Goal: Information Seeking & Learning: Learn about a topic

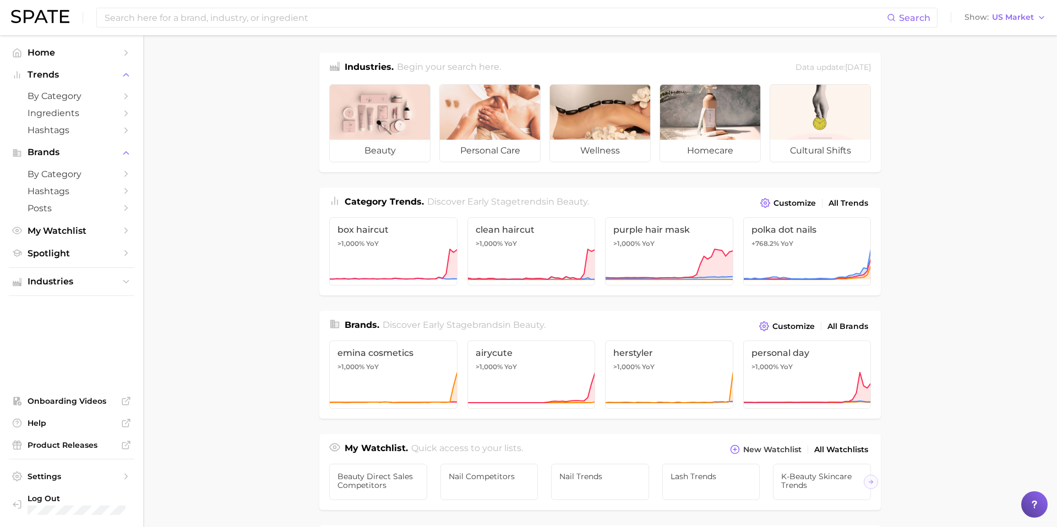
click at [946, 235] on main "Industries. Begin your search here. Data update: August 31st, 2025 beauty perso…" at bounding box center [600, 464] width 914 height 859
click at [267, 231] on main "Industries. Begin your search here. Data update: August 31st, 2025 beauty perso…" at bounding box center [600, 464] width 914 height 859
click at [938, 290] on main "Industries. Begin your search here. Data update: August 31st, 2025 beauty perso…" at bounding box center [600, 464] width 914 height 859
click at [992, 206] on main "Industries. Begin your search here. Data update: August 31st, 2025 beauty perso…" at bounding box center [600, 464] width 914 height 859
click at [974, 151] on main "Industries. Begin your search here. Data update: August 31st, 2025 beauty perso…" at bounding box center [600, 464] width 914 height 859
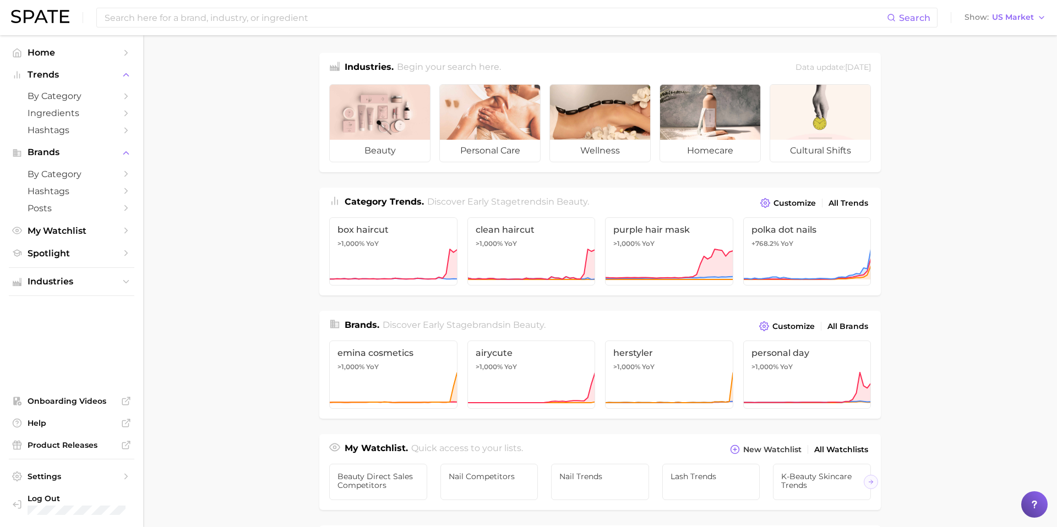
click at [1020, 481] on main "Industries. Begin your search here. Data update: August 31st, 2025 beauty perso…" at bounding box center [600, 464] width 914 height 859
click at [963, 459] on main "Industries. Begin your search here. Data update: August 31st, 2025 beauty perso…" at bounding box center [600, 464] width 914 height 859
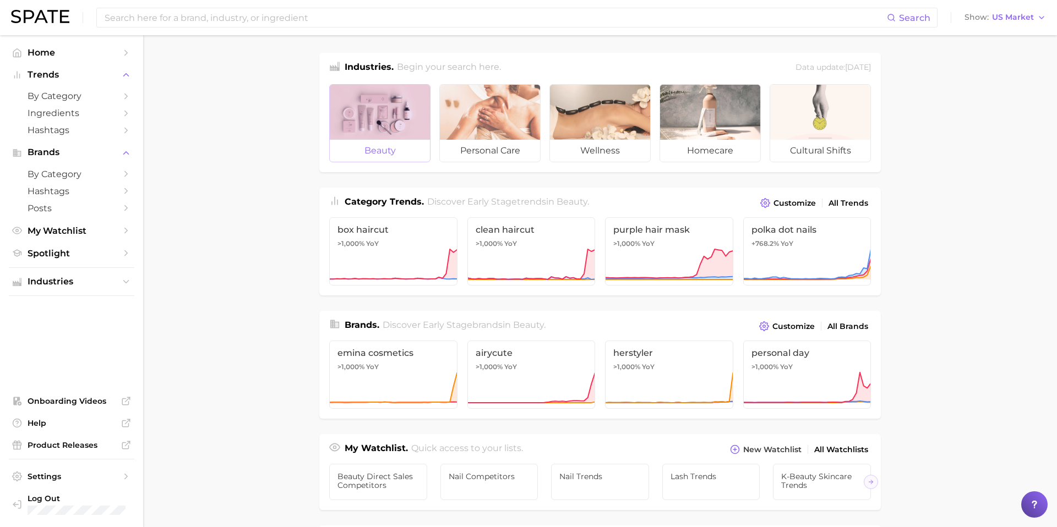
click at [378, 149] on span "beauty" at bounding box center [380, 151] width 100 height 22
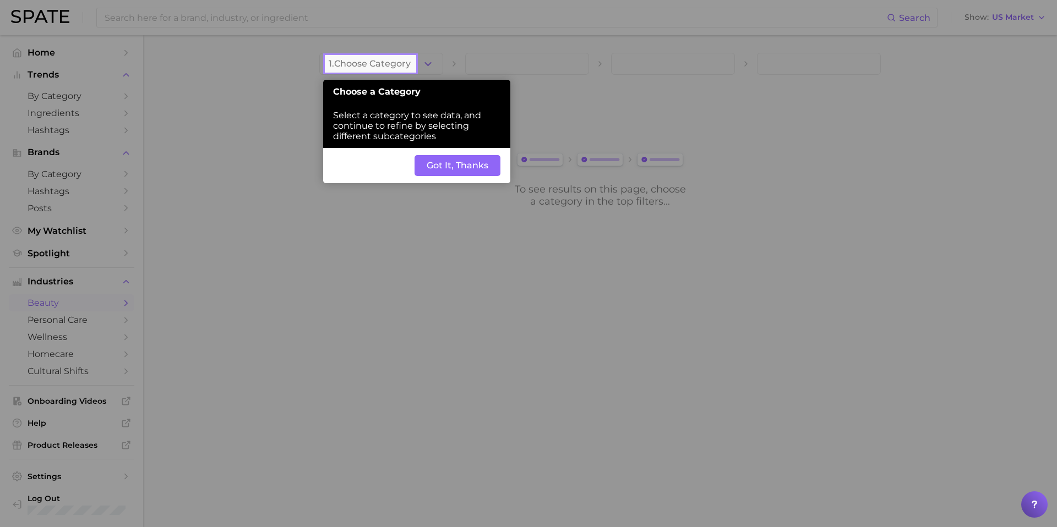
click at [451, 171] on button "Got It, Thanks" at bounding box center [457, 165] width 86 height 21
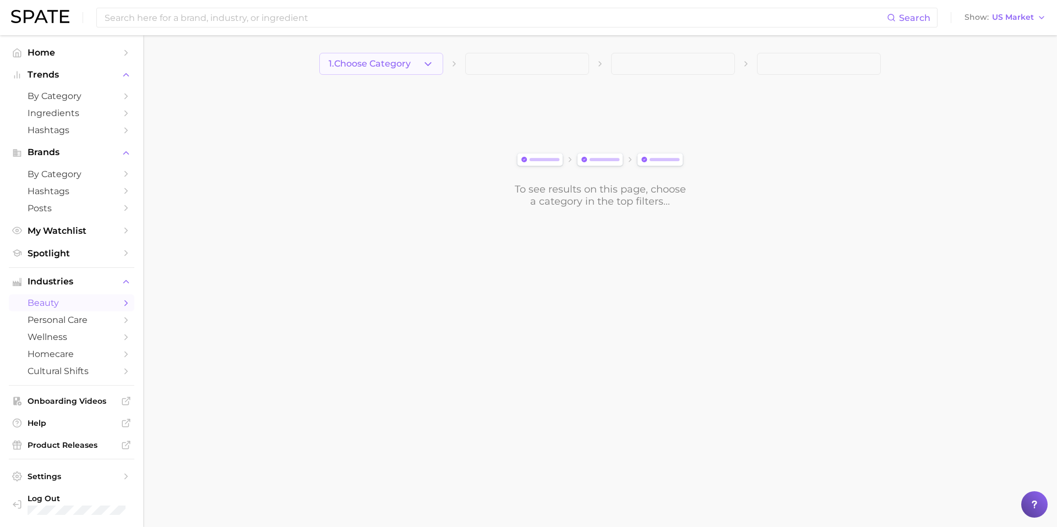
click at [397, 68] on span "1. Choose Category" at bounding box center [370, 64] width 82 height 10
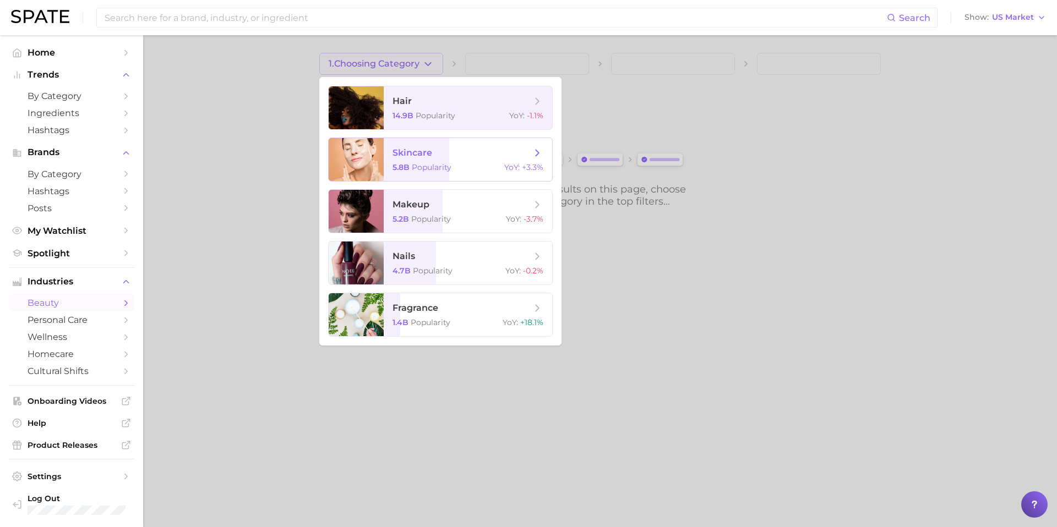
click at [451, 157] on span "skincare" at bounding box center [461, 153] width 139 height 12
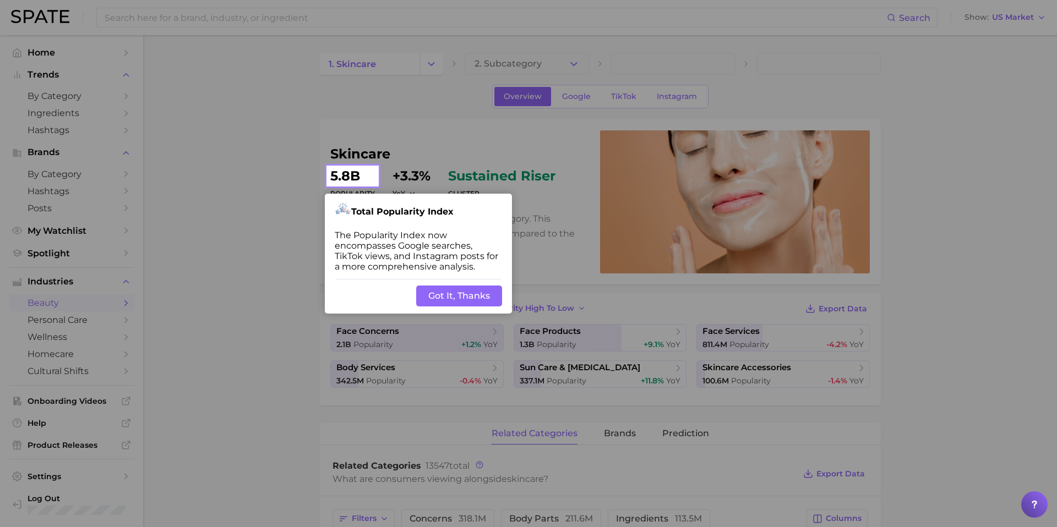
click at [451, 296] on button "Got It, Thanks" at bounding box center [459, 296] width 86 height 21
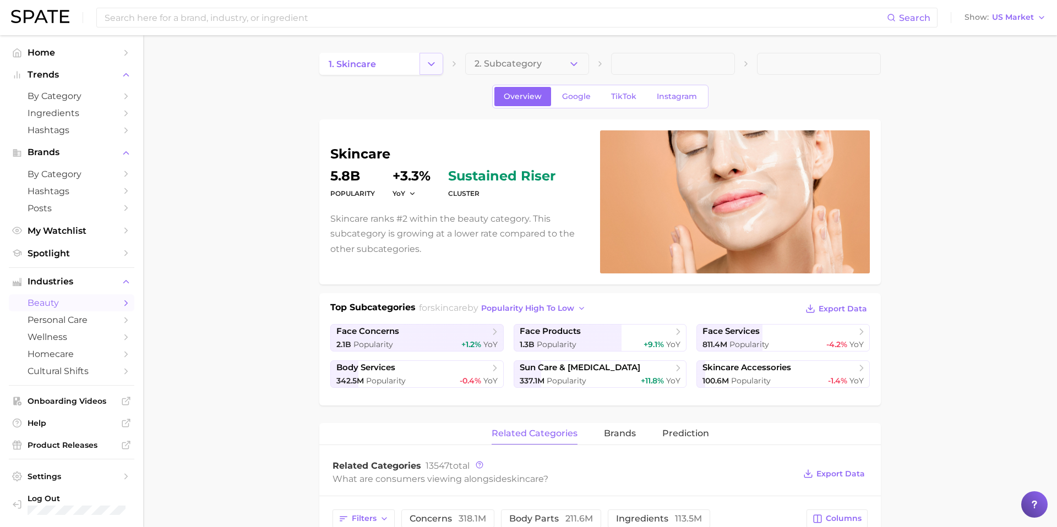
click at [434, 58] on icon "Change Category" at bounding box center [431, 64] width 12 height 12
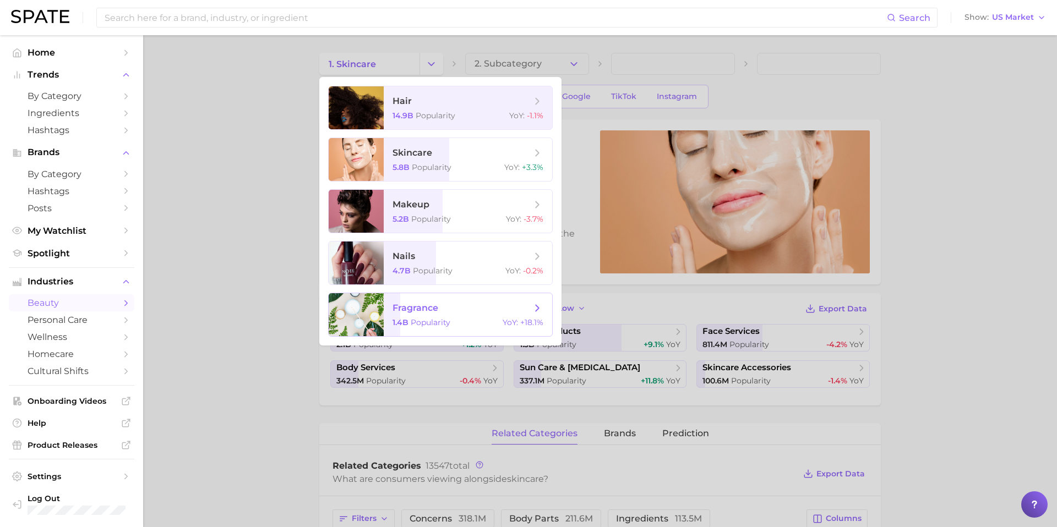
click at [430, 316] on span "fragrance 1.4b Popularity YoY : +18.1%" at bounding box center [468, 314] width 168 height 43
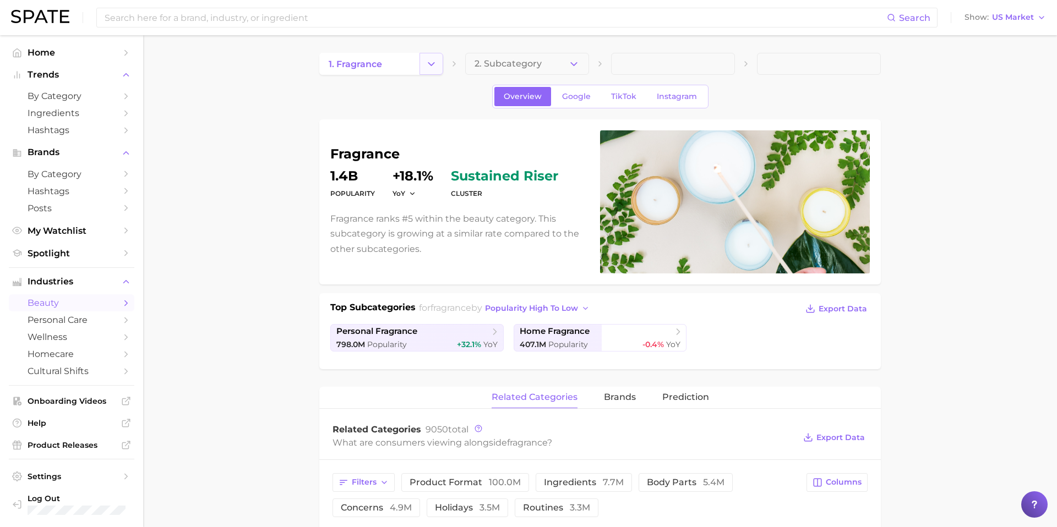
click at [432, 67] on icon "Change Category" at bounding box center [431, 64] width 12 height 12
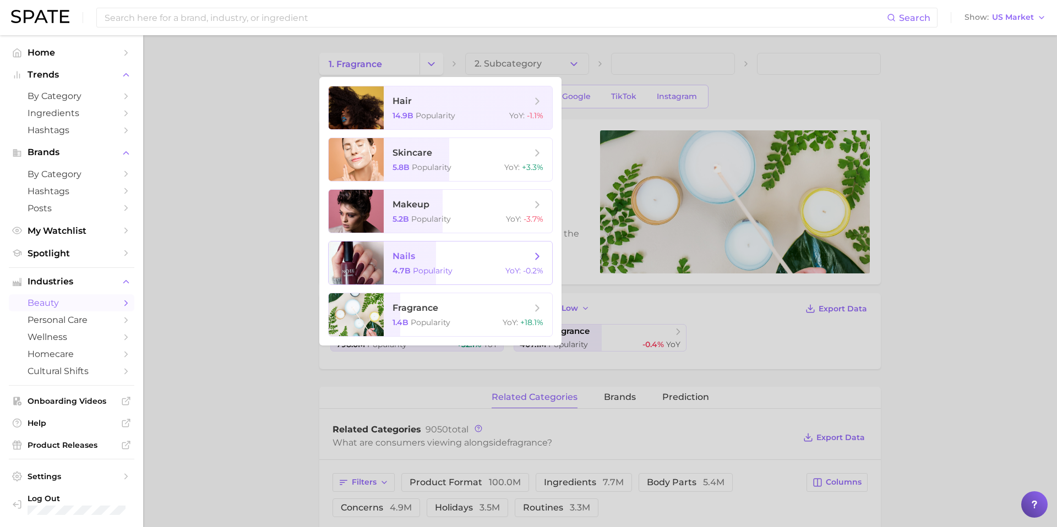
click at [440, 277] on span "nails 4.7b Popularity YoY : -0.2%" at bounding box center [468, 263] width 168 height 43
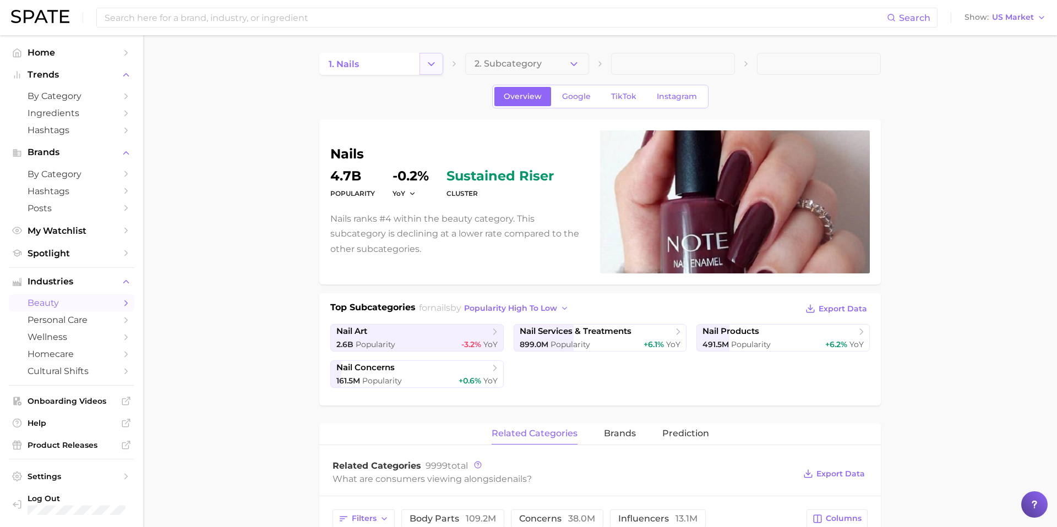
click at [435, 68] on icon "Change Category" at bounding box center [431, 64] width 12 height 12
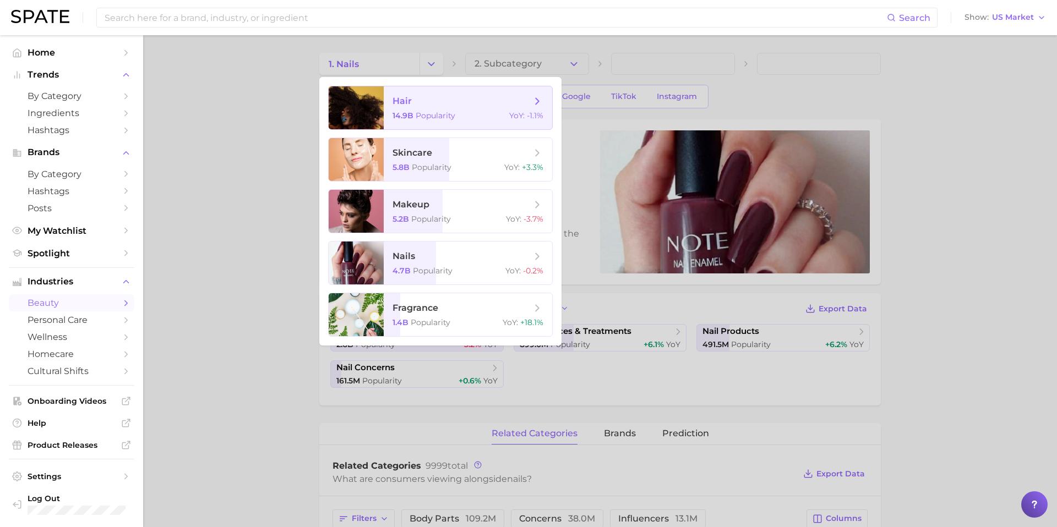
click at [417, 112] on span "Popularity" at bounding box center [436, 116] width 40 height 10
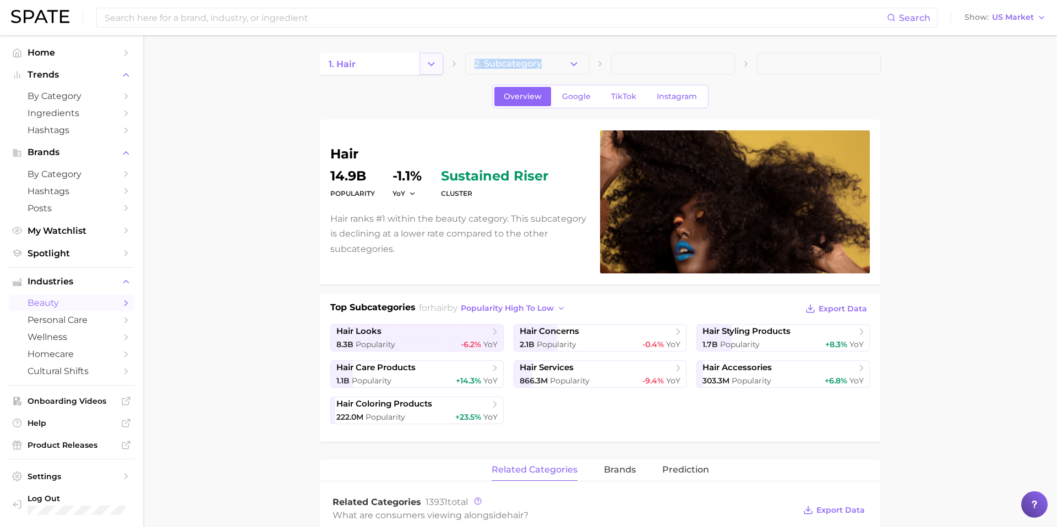
click at [430, 62] on icon "Change Category" at bounding box center [431, 64] width 12 height 12
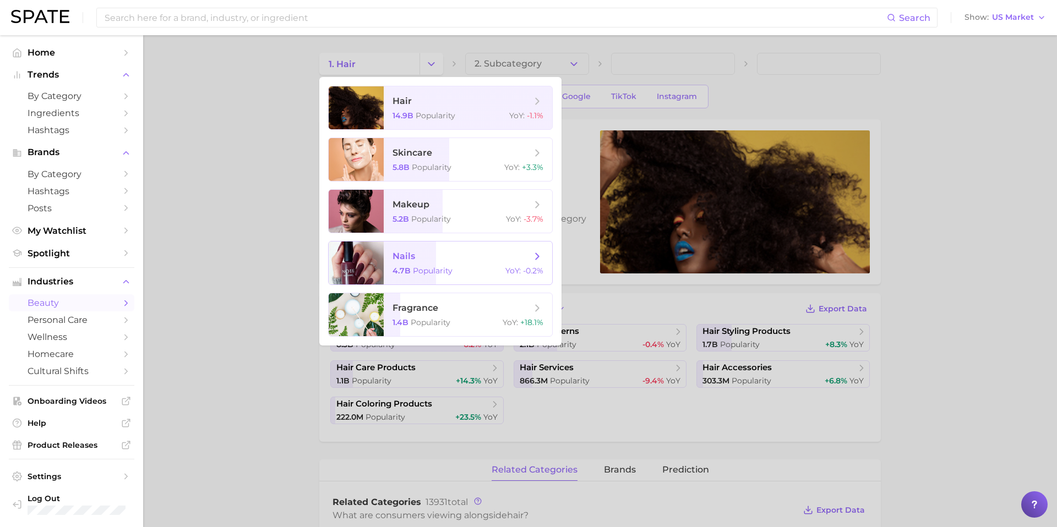
click at [413, 263] on span "nails 4.7b Popularity YoY : -0.2%" at bounding box center [468, 263] width 168 height 43
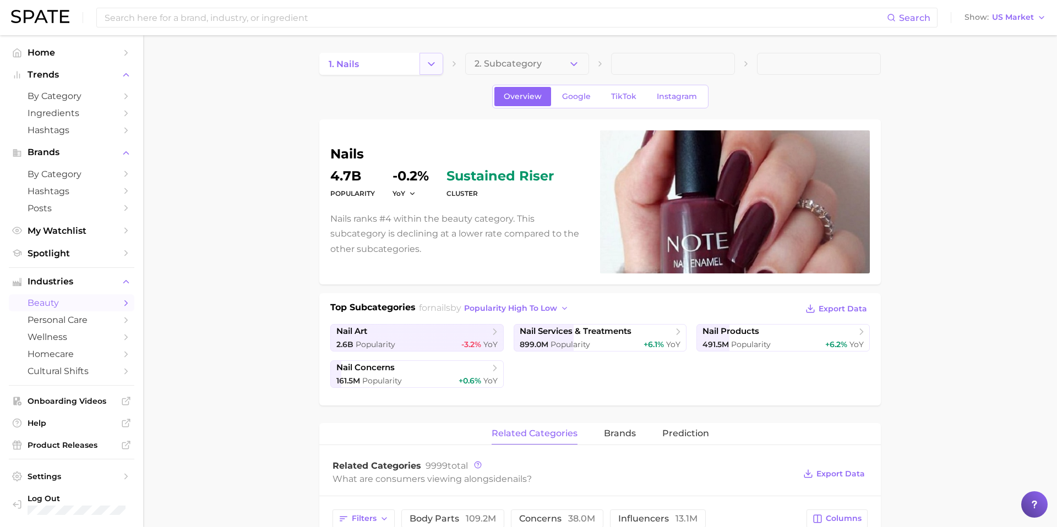
click at [430, 58] on icon "Change Category" at bounding box center [431, 64] width 12 height 12
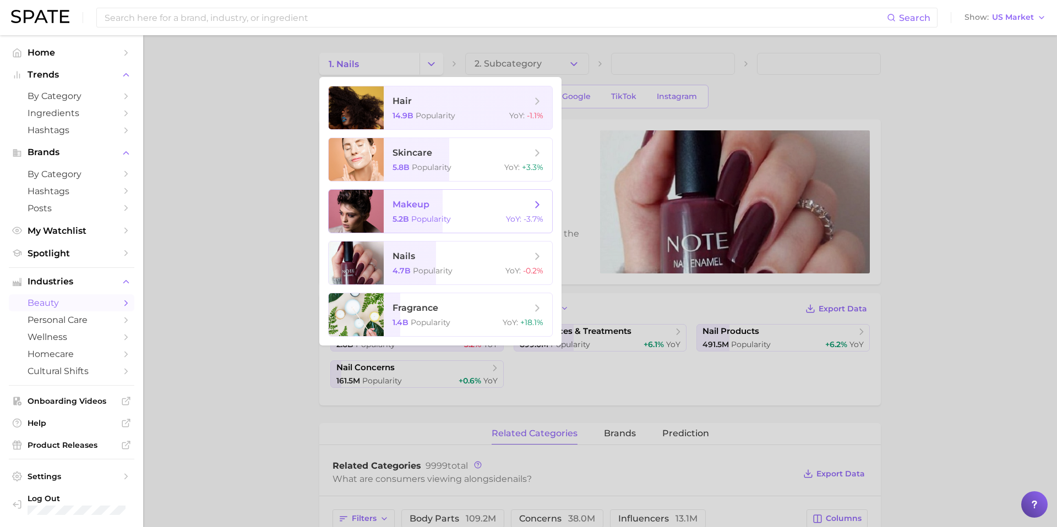
click at [411, 211] on span "makeup 5.2b Popularity YoY : -3.7%" at bounding box center [468, 211] width 168 height 43
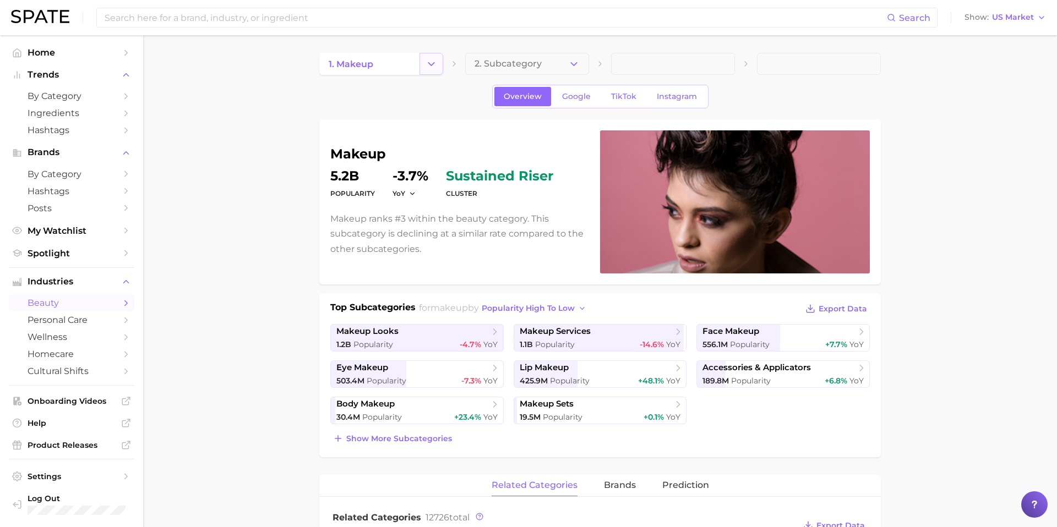
click at [430, 63] on polyline "Change Category" at bounding box center [431, 63] width 6 height 3
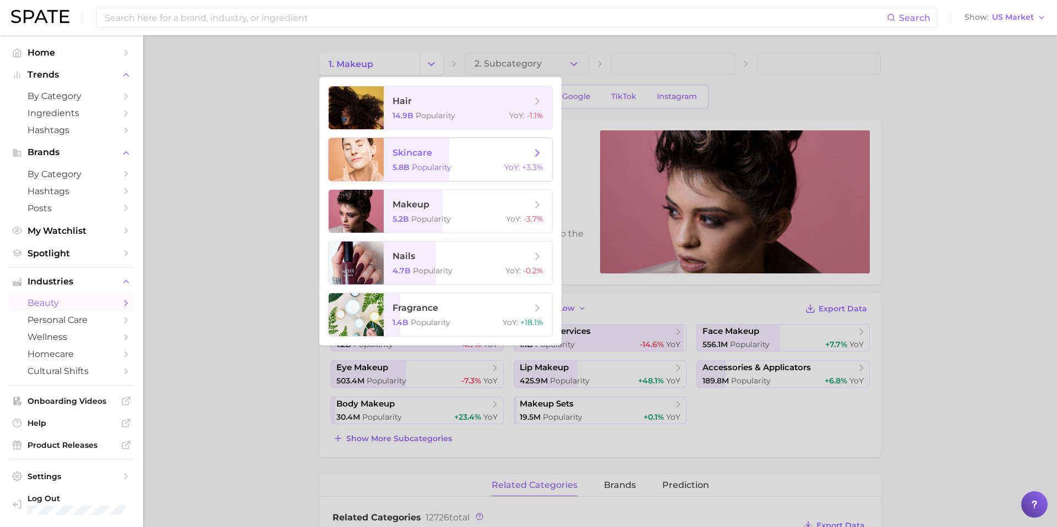
click at [440, 167] on span "Popularity" at bounding box center [432, 167] width 40 height 10
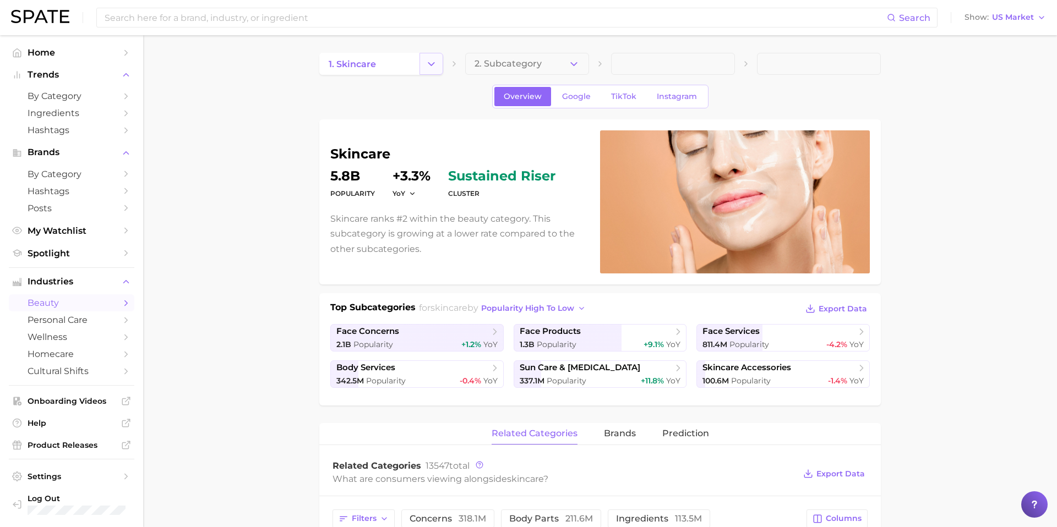
click at [434, 62] on icon "Change Category" at bounding box center [431, 64] width 12 height 12
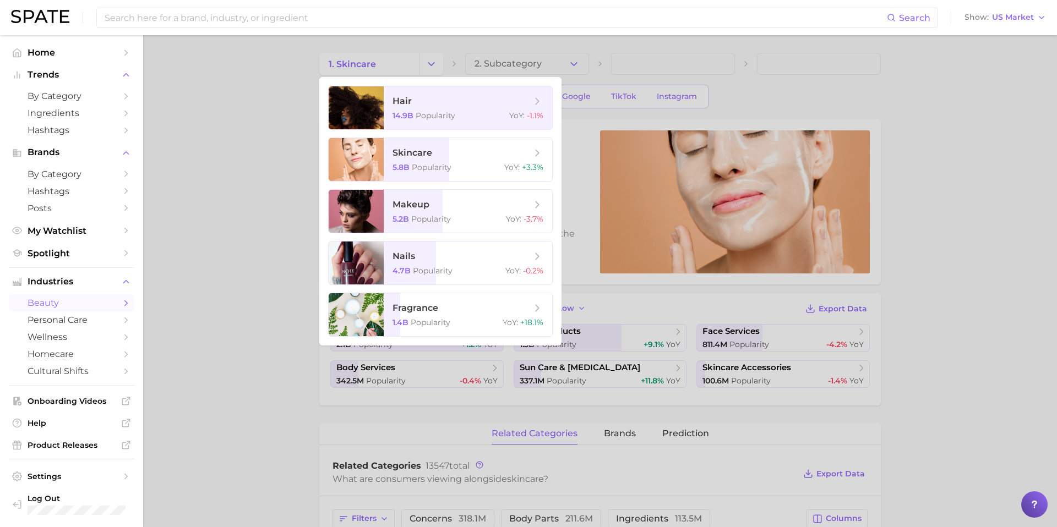
click at [284, 309] on div at bounding box center [528, 263] width 1057 height 527
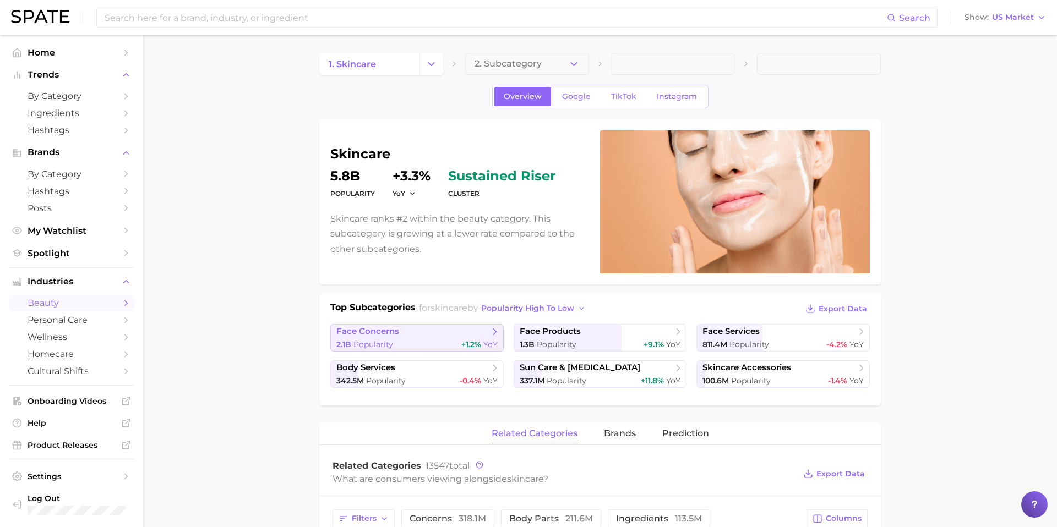
click at [417, 337] on link "face concerns 2.1b Popularity +1.2% YoY" at bounding box center [416, 338] width 173 height 28
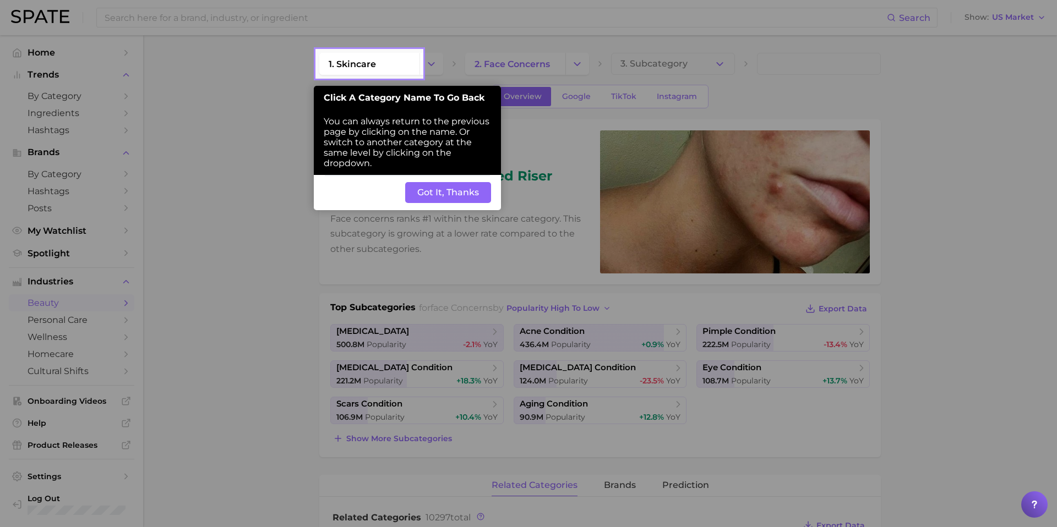
click at [454, 199] on button "Got It, Thanks" at bounding box center [448, 192] width 86 height 21
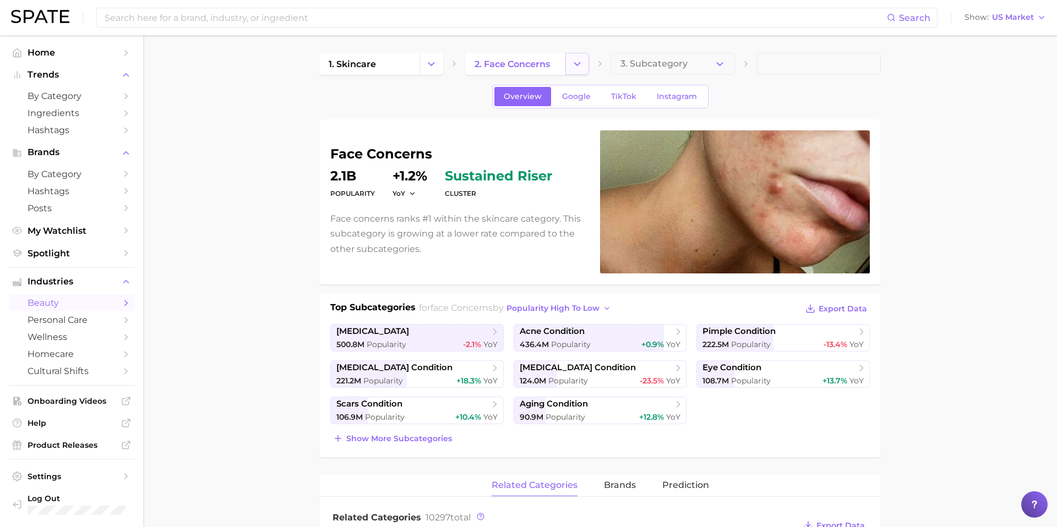
click at [582, 68] on icon "Change Category" at bounding box center [577, 64] width 12 height 12
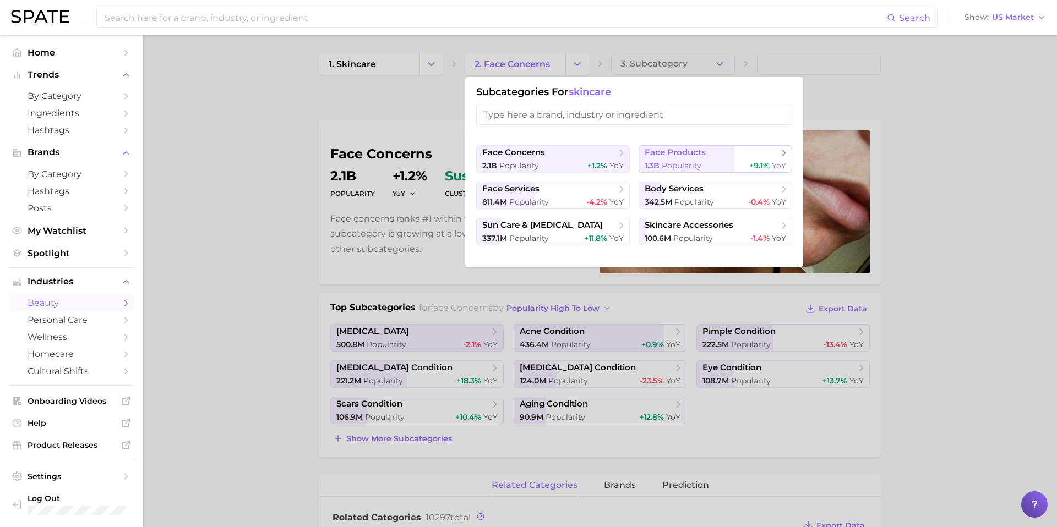
click at [677, 153] on span "face products" at bounding box center [675, 153] width 61 height 10
